Goal: Task Accomplishment & Management: Use online tool/utility

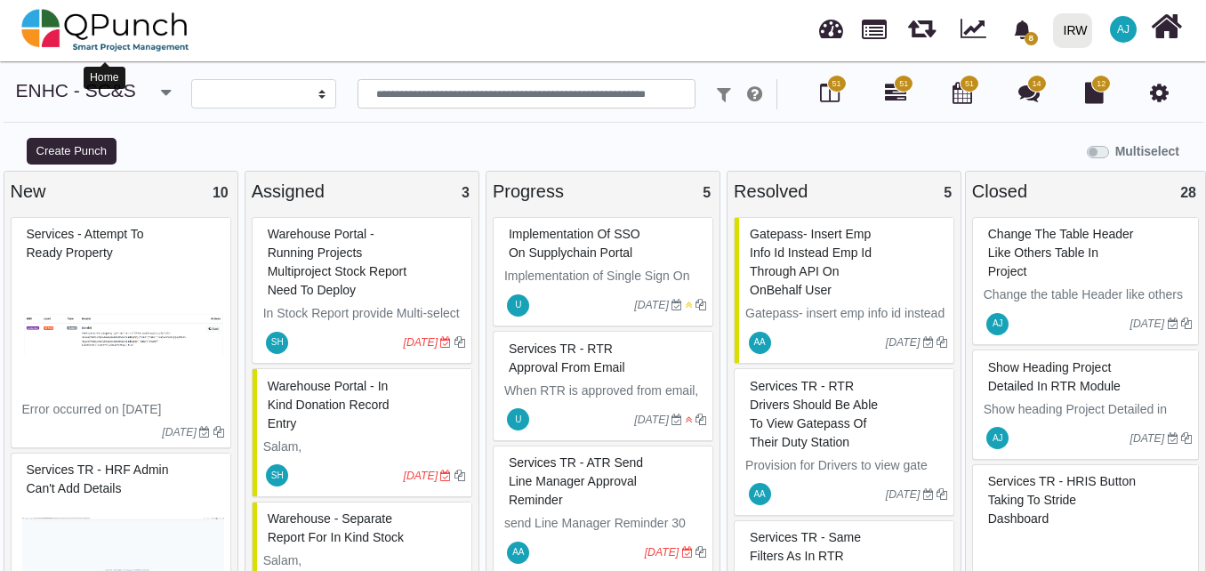
select select
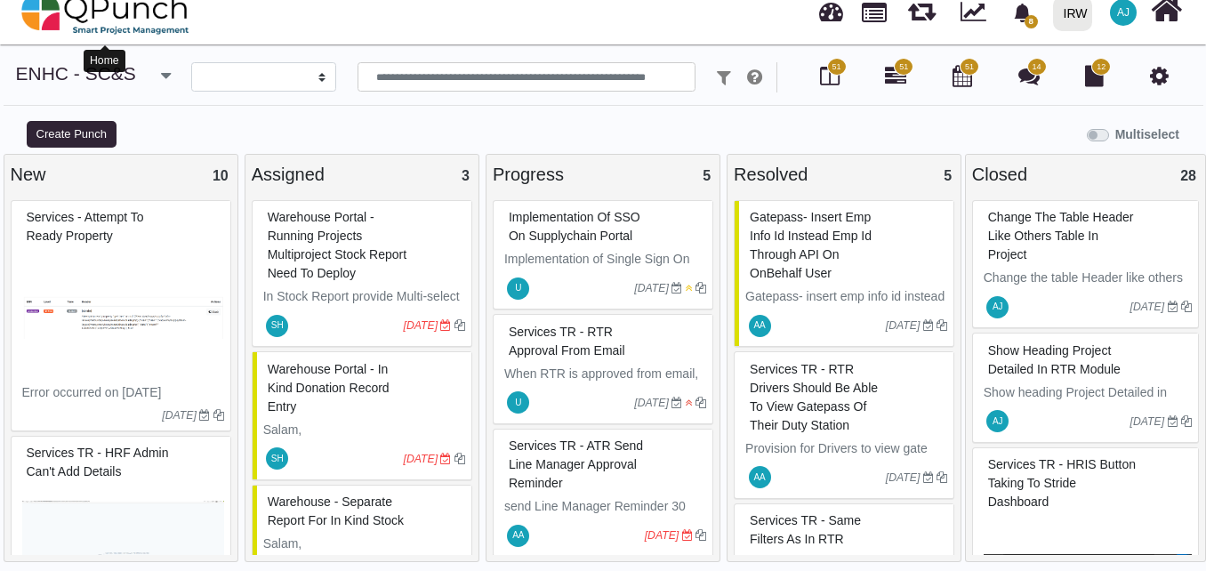
scroll to position [3163, 0]
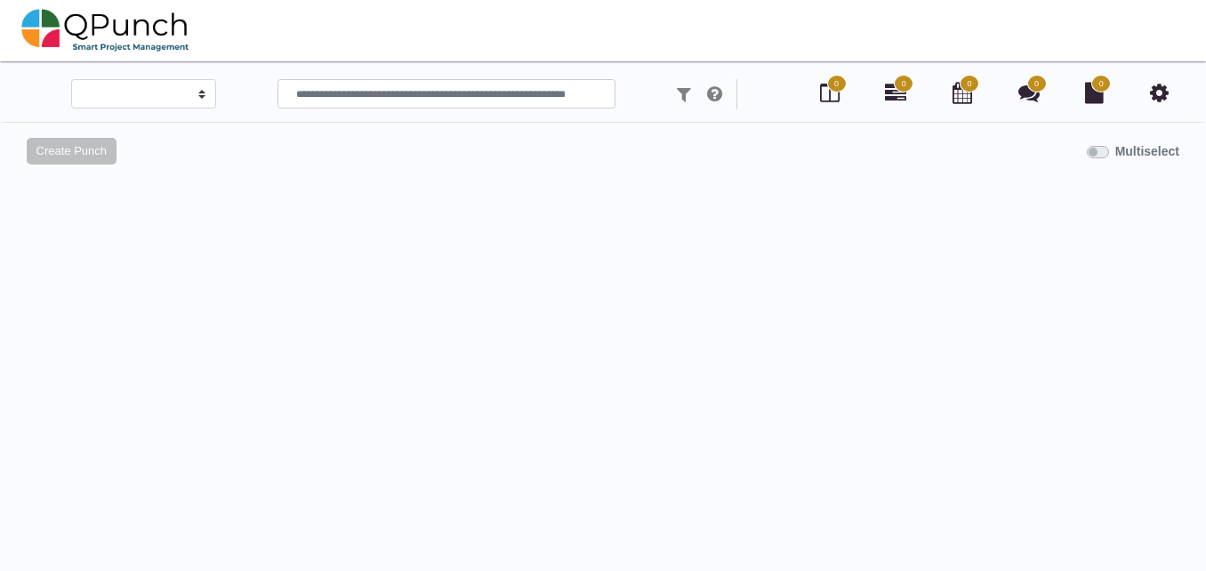
scroll to position [17, 0]
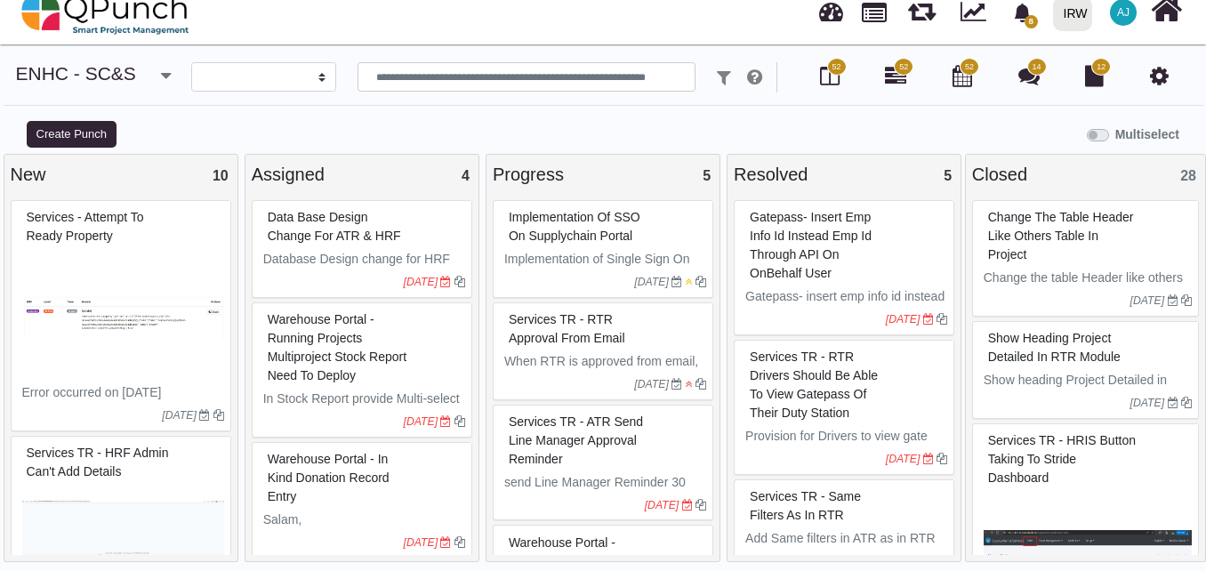
select select
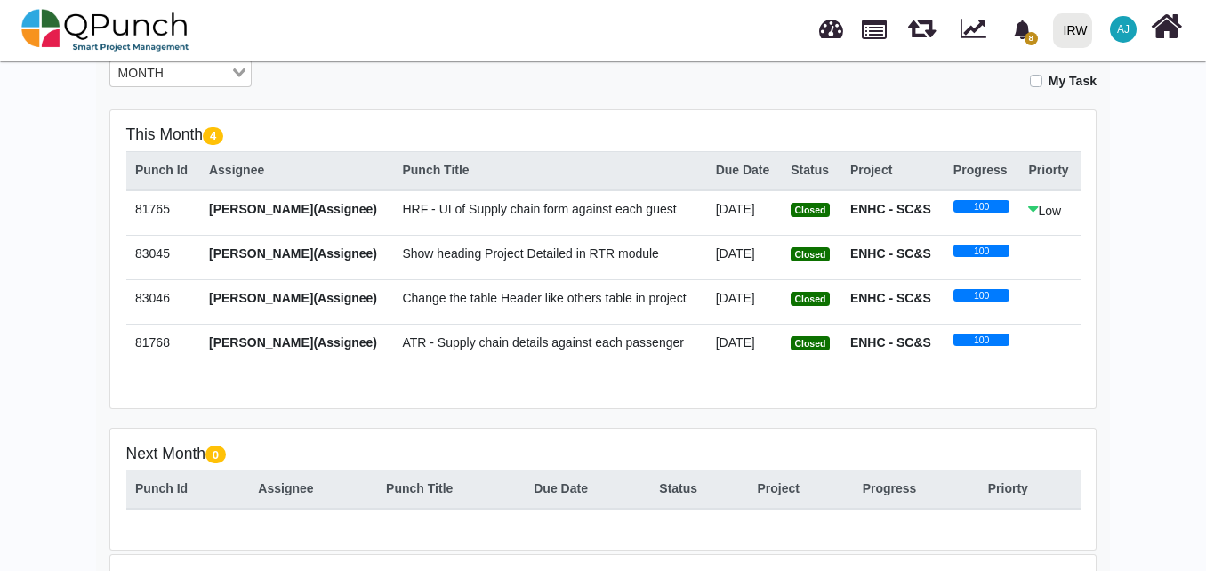
scroll to position [486, 0]
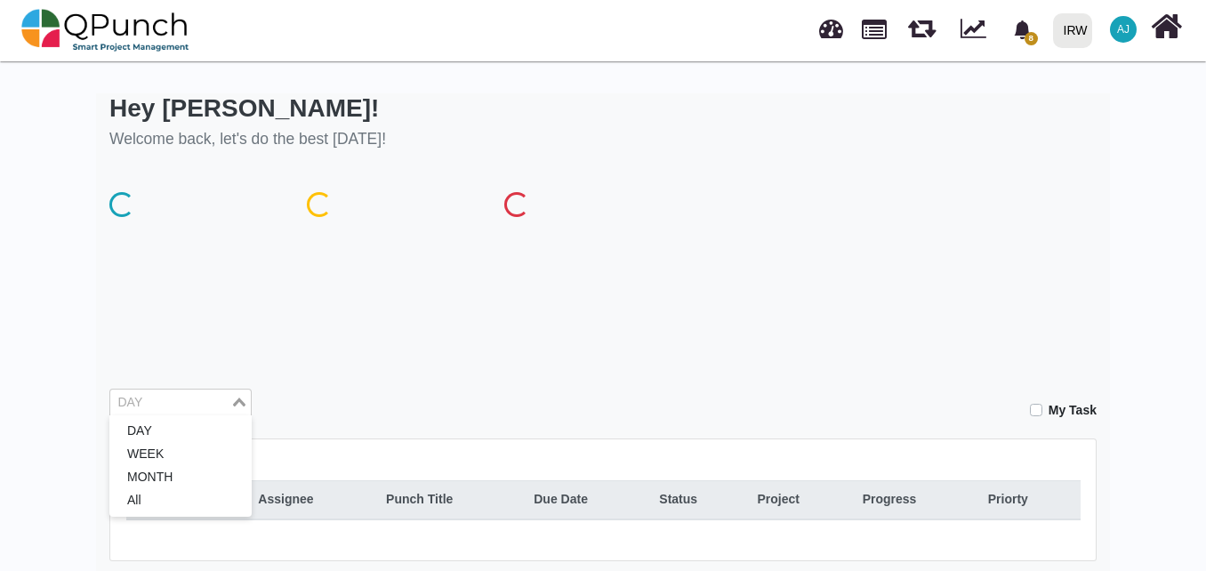
click at [172, 407] on input "Search for option" at bounding box center [170, 403] width 116 height 20
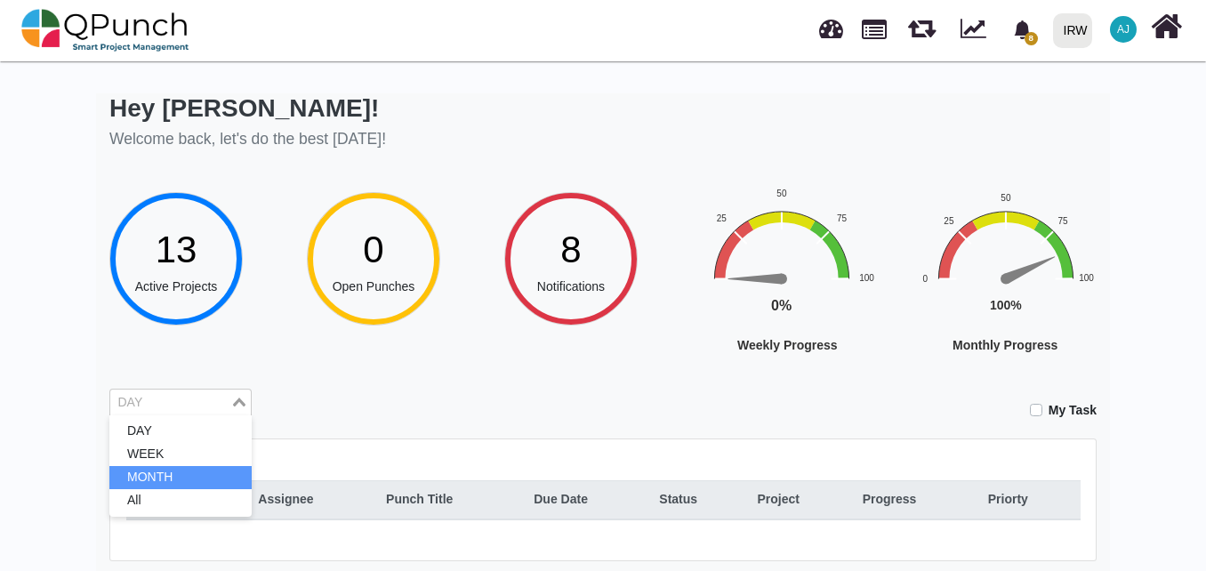
click at [168, 477] on li "MONTH" at bounding box center [180, 477] width 142 height 23
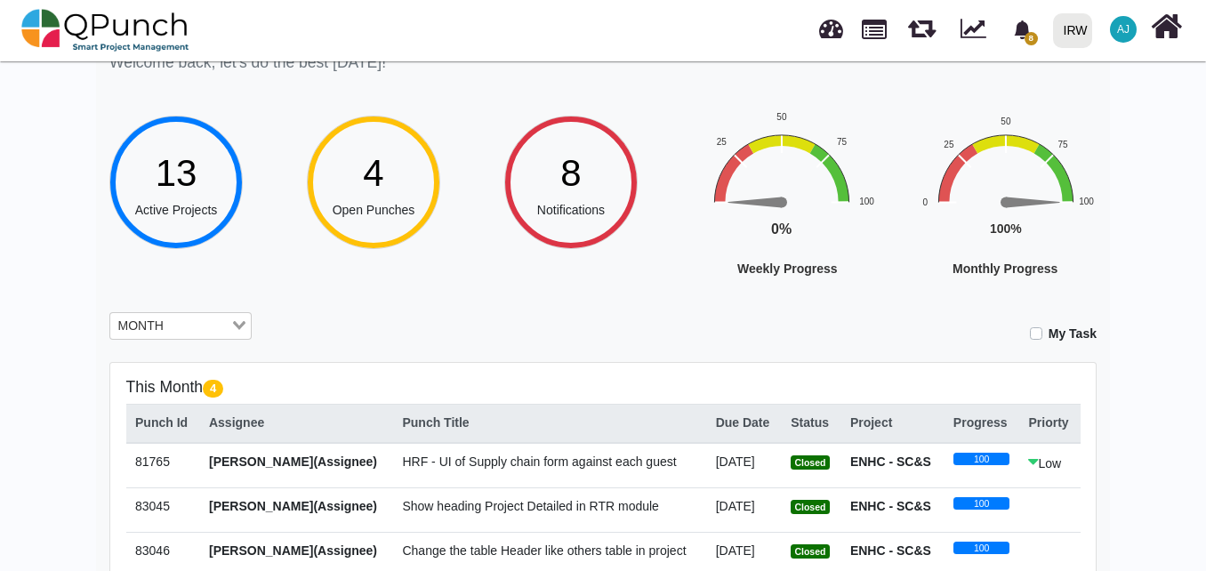
scroll to position [75, 0]
